Goal: Find specific page/section: Find specific page/section

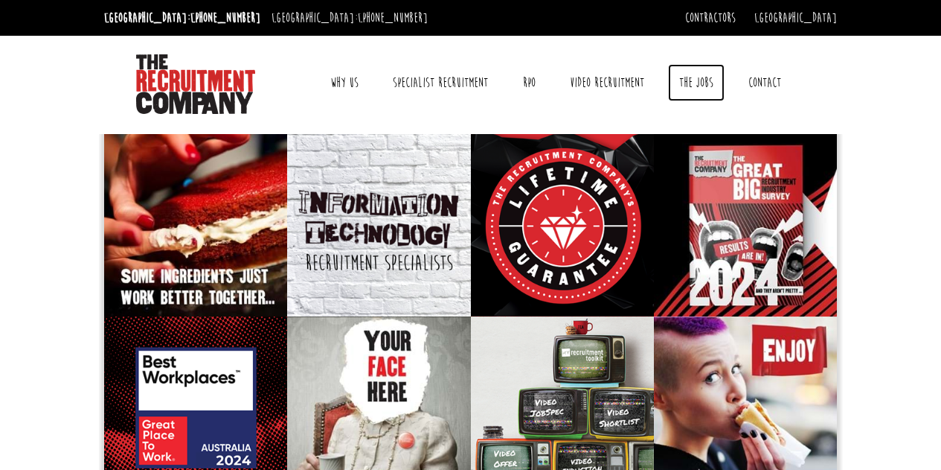
click at [691, 87] on link "The Jobs" at bounding box center [696, 82] width 57 height 37
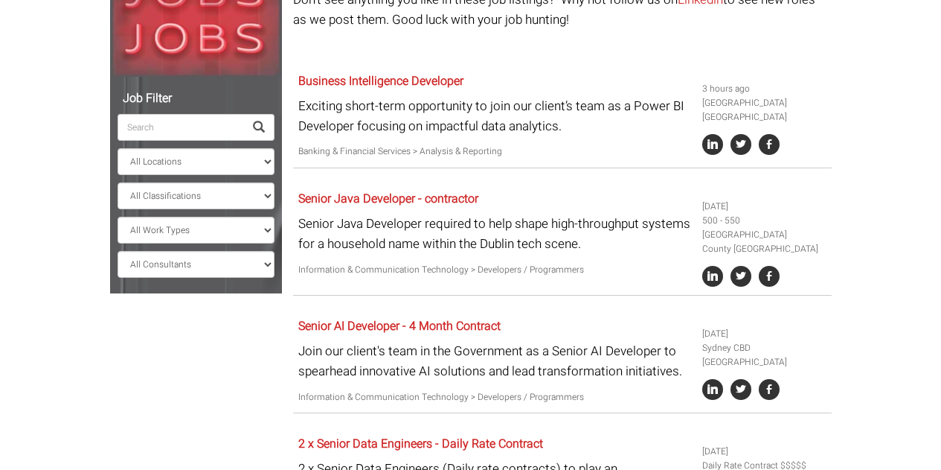
scroll to position [256, 0]
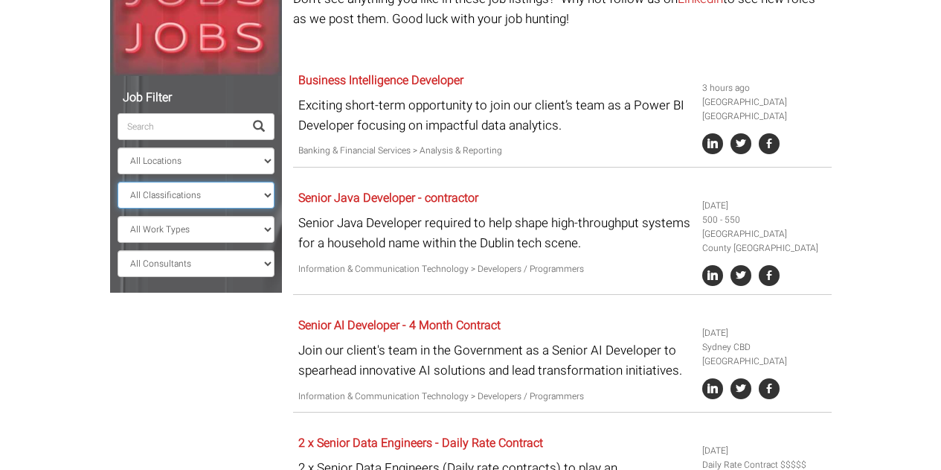
click at [222, 196] on select "All Classifications Banking & Financial Services Information & Communication Te…" at bounding box center [196, 195] width 157 height 27
click at [205, 262] on select "All Consultants [PERSON_NAME] - Infrastructure, Cloud & DevOps, Contract [PERSO…" at bounding box center [196, 263] width 157 height 27
click at [180, 156] on select "All Locations [GEOGRAPHIC_DATA] [GEOGRAPHIC_DATA] [GEOGRAPHIC_DATA] [GEOGRAPHIC…" at bounding box center [196, 160] width 157 height 27
select select "[GEOGRAPHIC_DATA]"
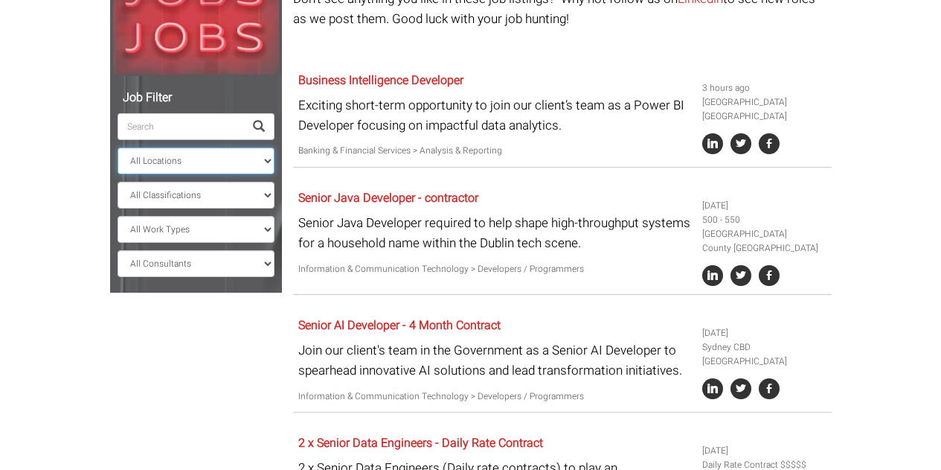
click at [118, 147] on select "All Locations [GEOGRAPHIC_DATA] [GEOGRAPHIC_DATA] [GEOGRAPHIC_DATA] [GEOGRAPHIC…" at bounding box center [196, 160] width 157 height 27
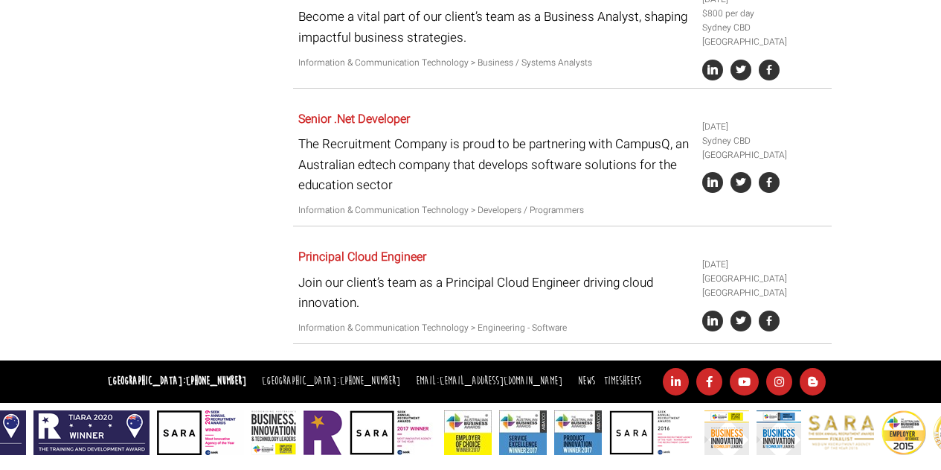
scroll to position [604, 0]
